Goal: Information Seeking & Learning: Check status

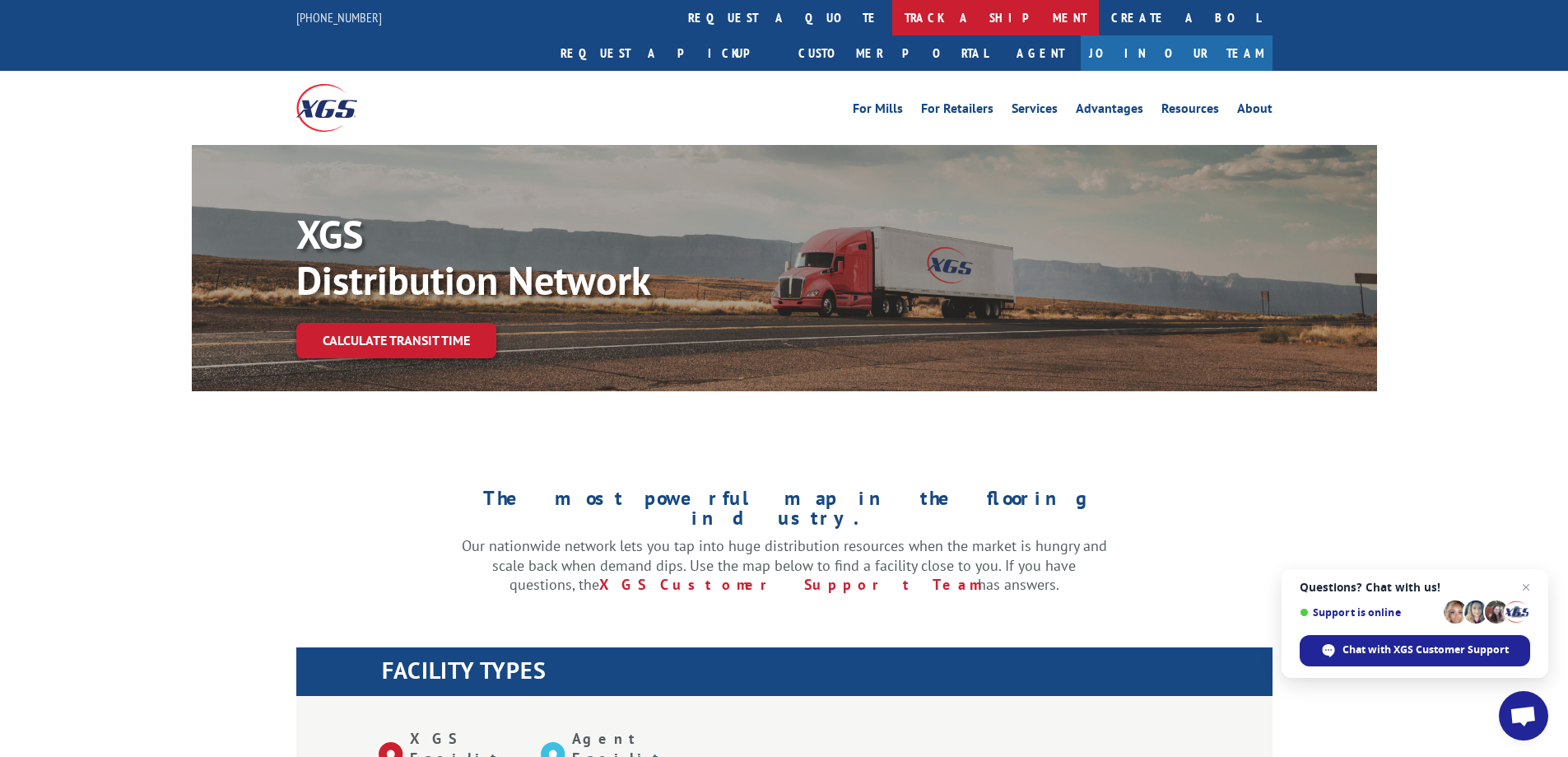
click at [893, 20] on link "track a shipment" at bounding box center [996, 17] width 207 height 36
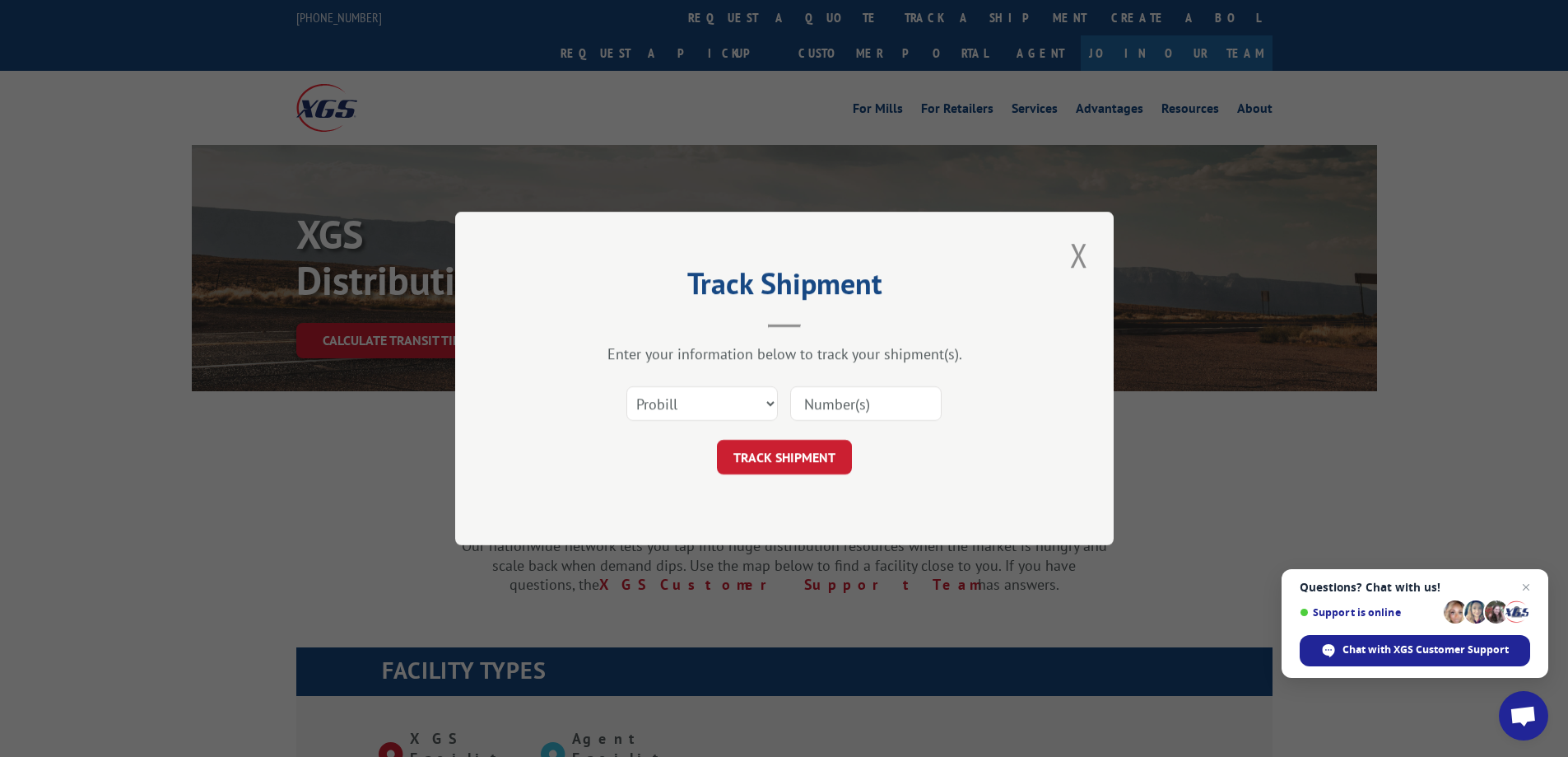
click at [841, 413] on input at bounding box center [866, 404] width 151 height 35
paste input "17487926"
type input "17487926"
click at [831, 465] on button "TRACK SHIPMENT" at bounding box center [785, 457] width 135 height 35
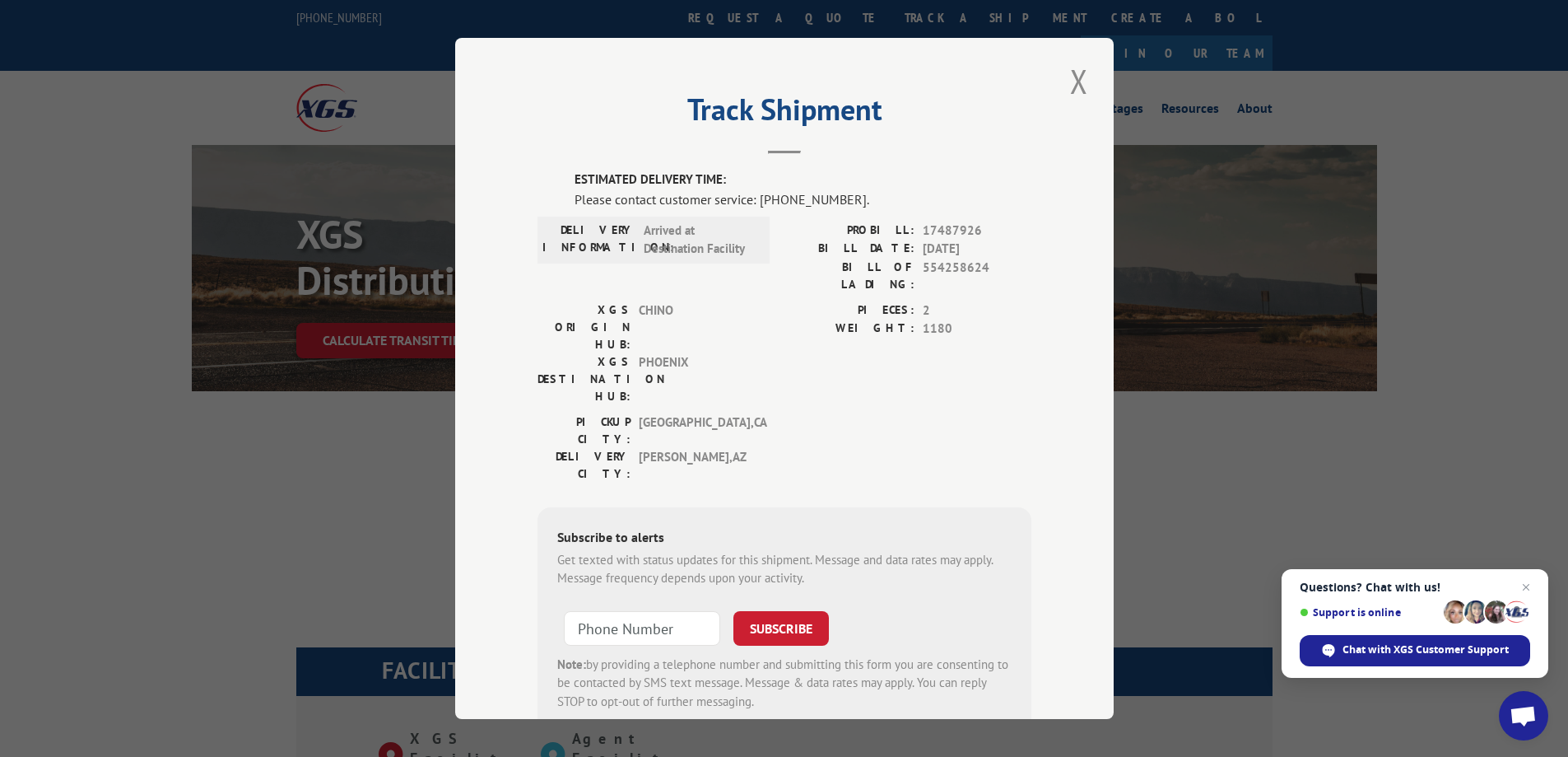
drag, startPoint x: 1063, startPoint y: 82, endPoint x: 1037, endPoint y: 41, distance: 48.5
click at [1065, 82] on button "Close modal" at bounding box center [1079, 81] width 28 height 45
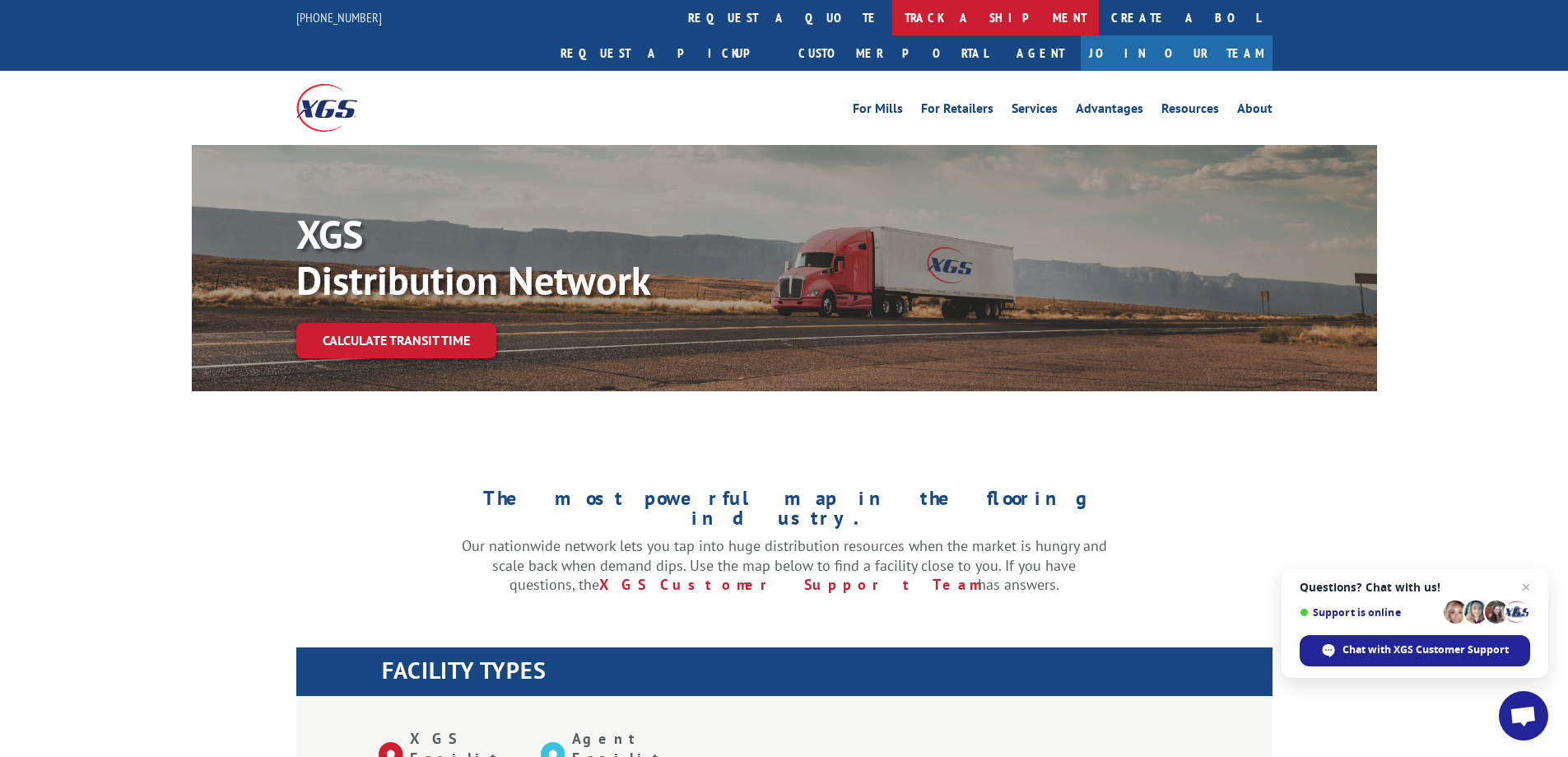
click at [893, 21] on link "track a shipment" at bounding box center [996, 17] width 207 height 36
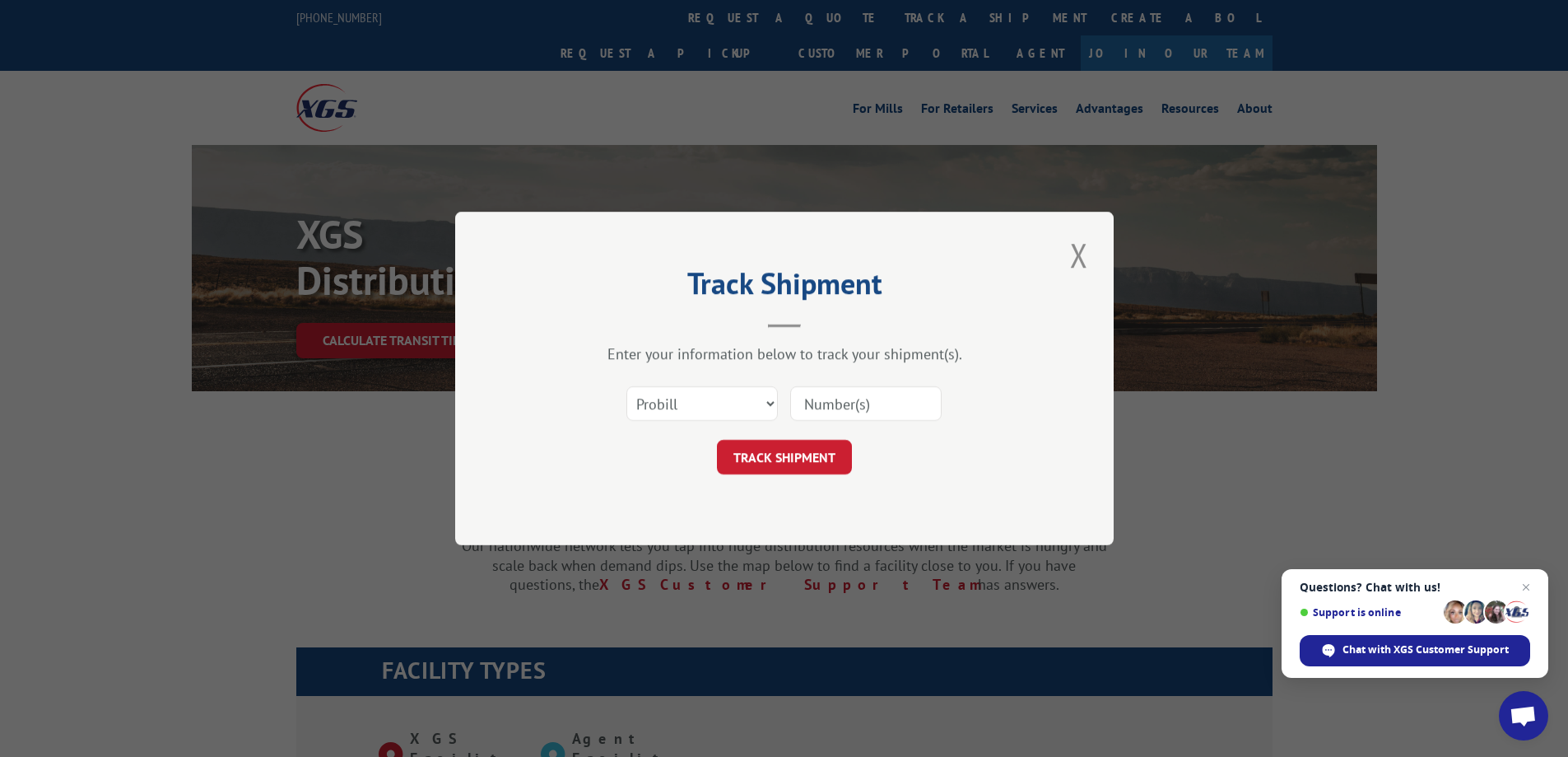
click at [834, 413] on input at bounding box center [866, 404] width 151 height 35
paste input "17536780"
type input "17536780"
click at [825, 457] on button "TRACK SHIPMENT" at bounding box center [785, 457] width 135 height 35
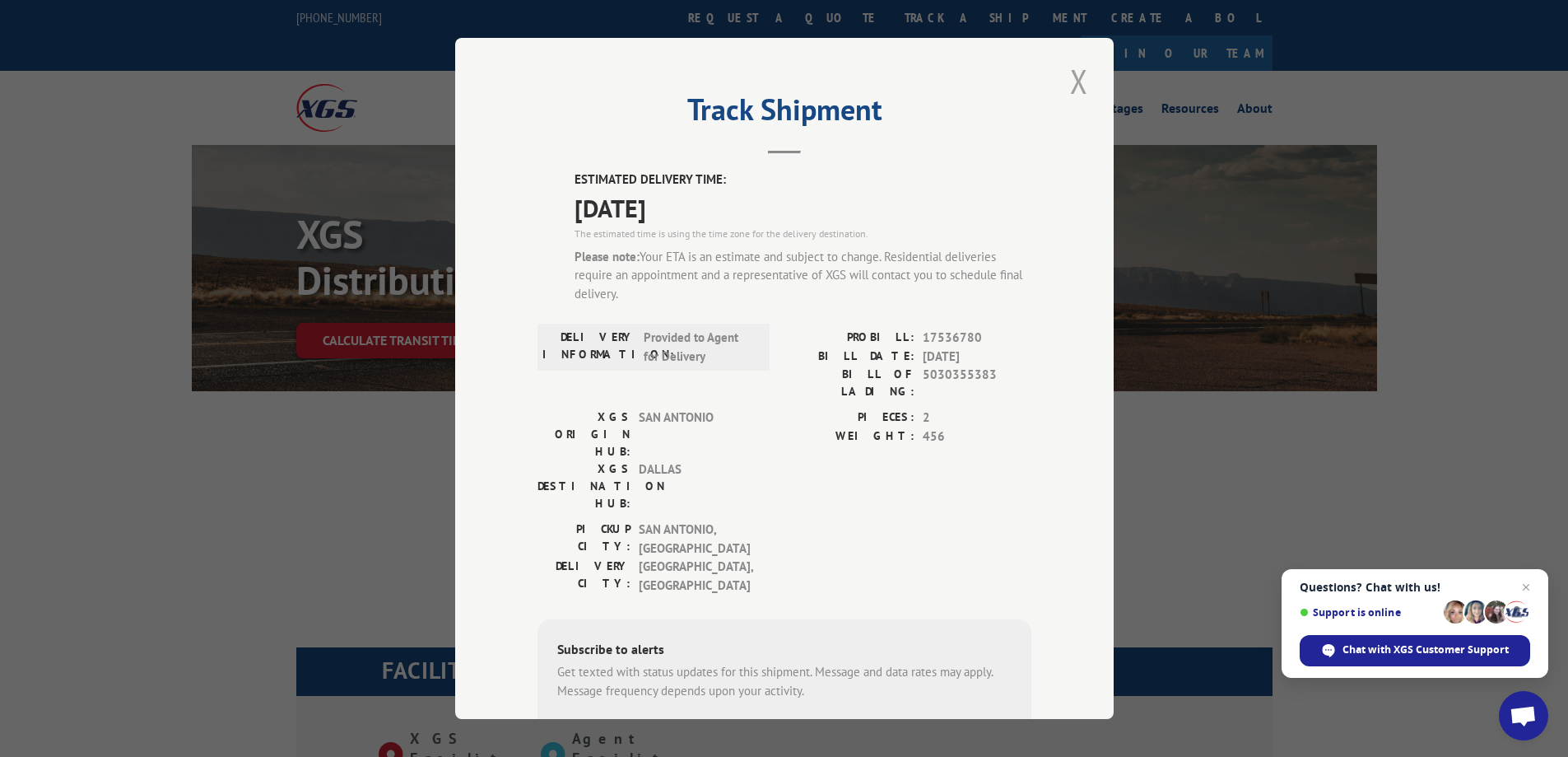
click at [1074, 77] on button "Close modal" at bounding box center [1079, 81] width 28 height 45
